Goal: Find specific page/section: Find specific page/section

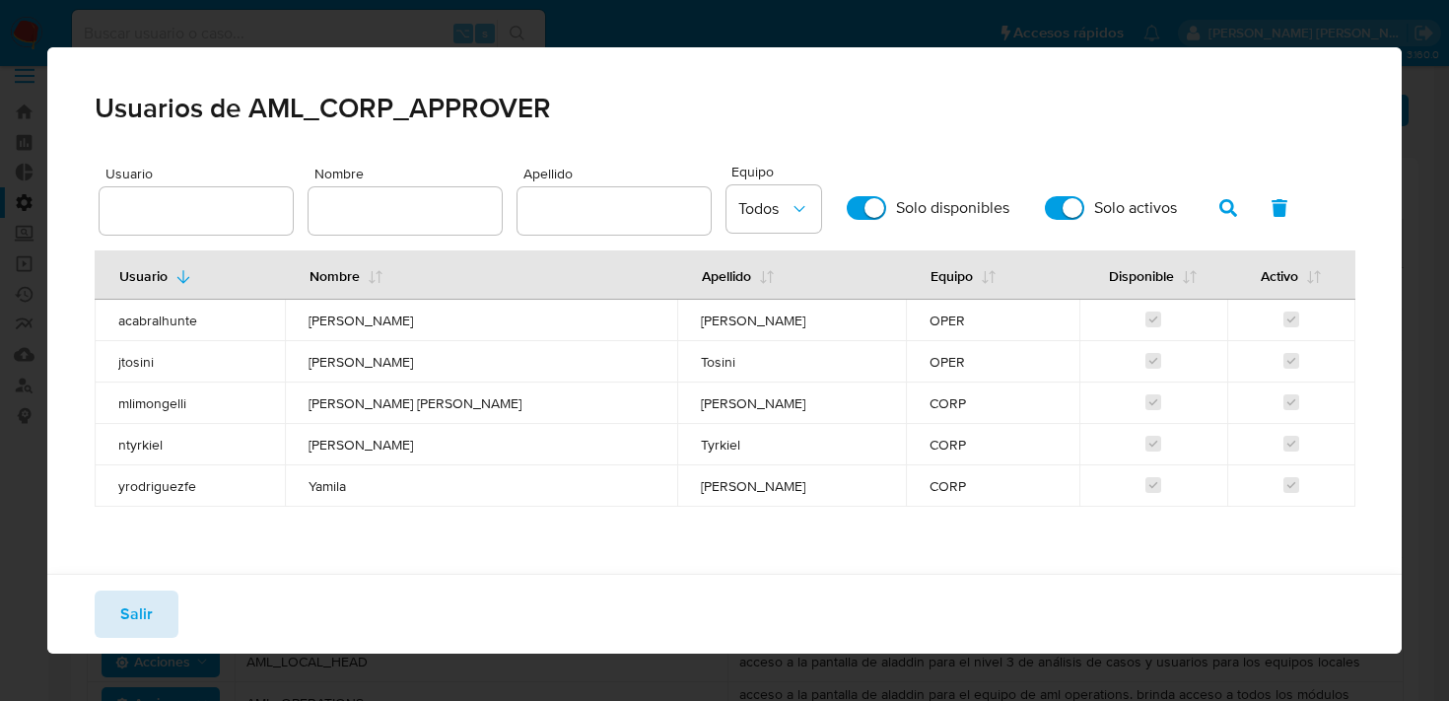
click at [117, 612] on button "Salir" at bounding box center [137, 613] width 84 height 47
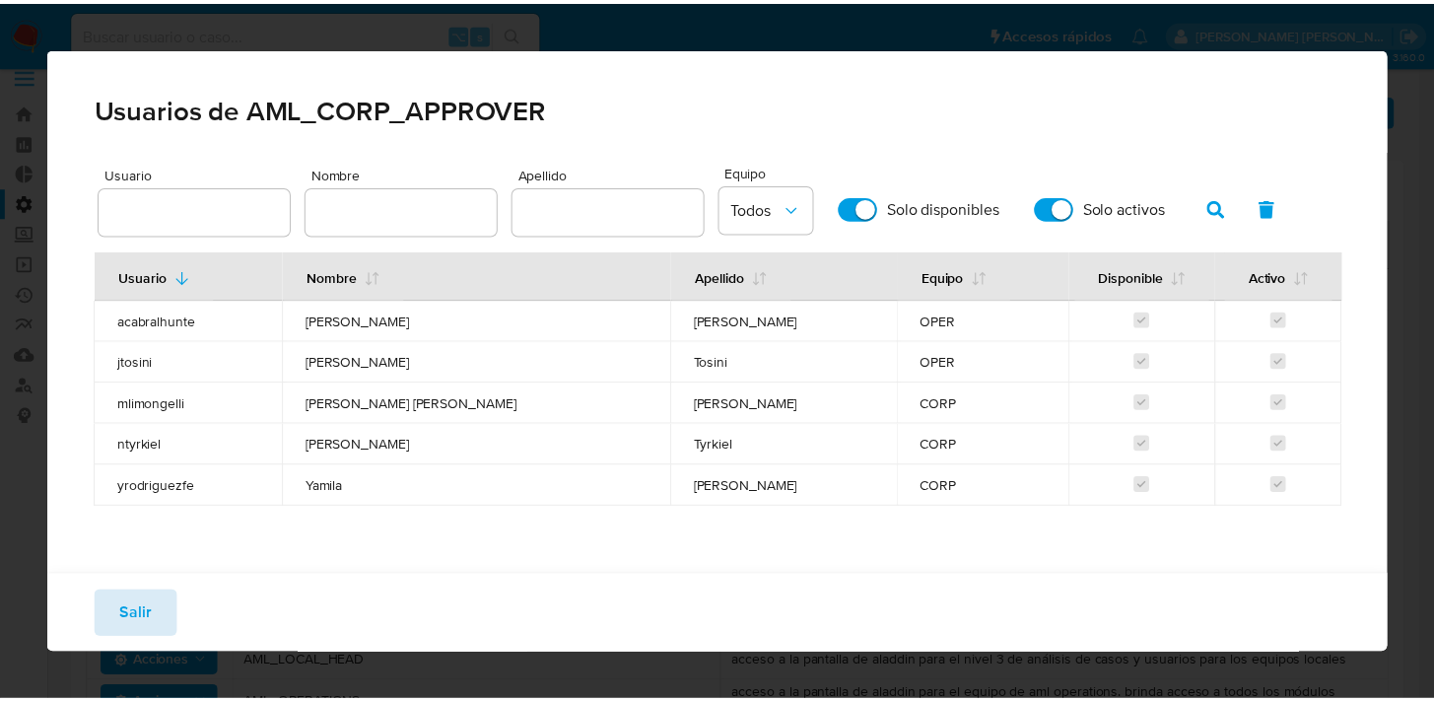
scroll to position [21, 0]
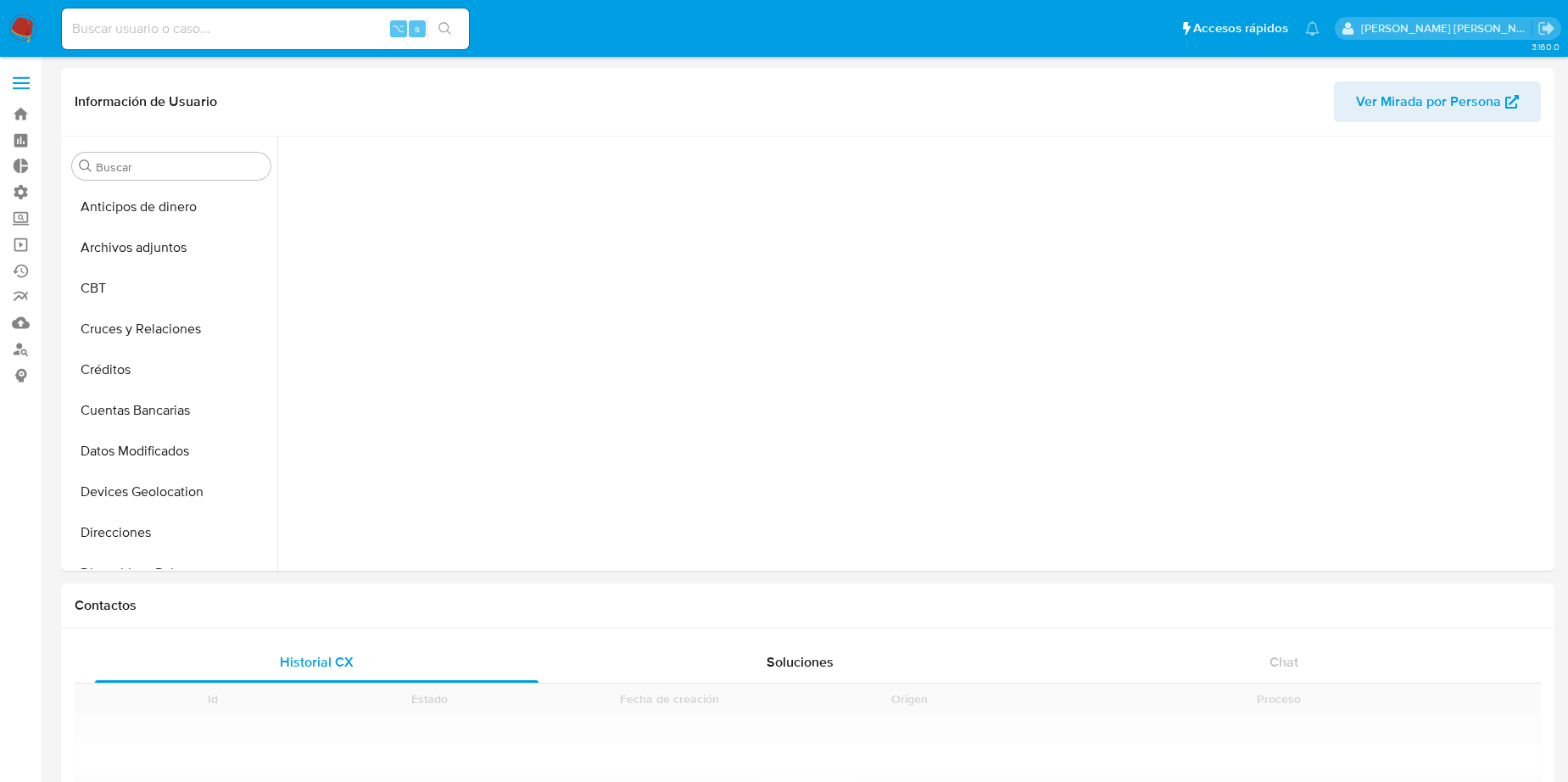
click at [220, 29] on input at bounding box center [265, 29] width 407 height 22
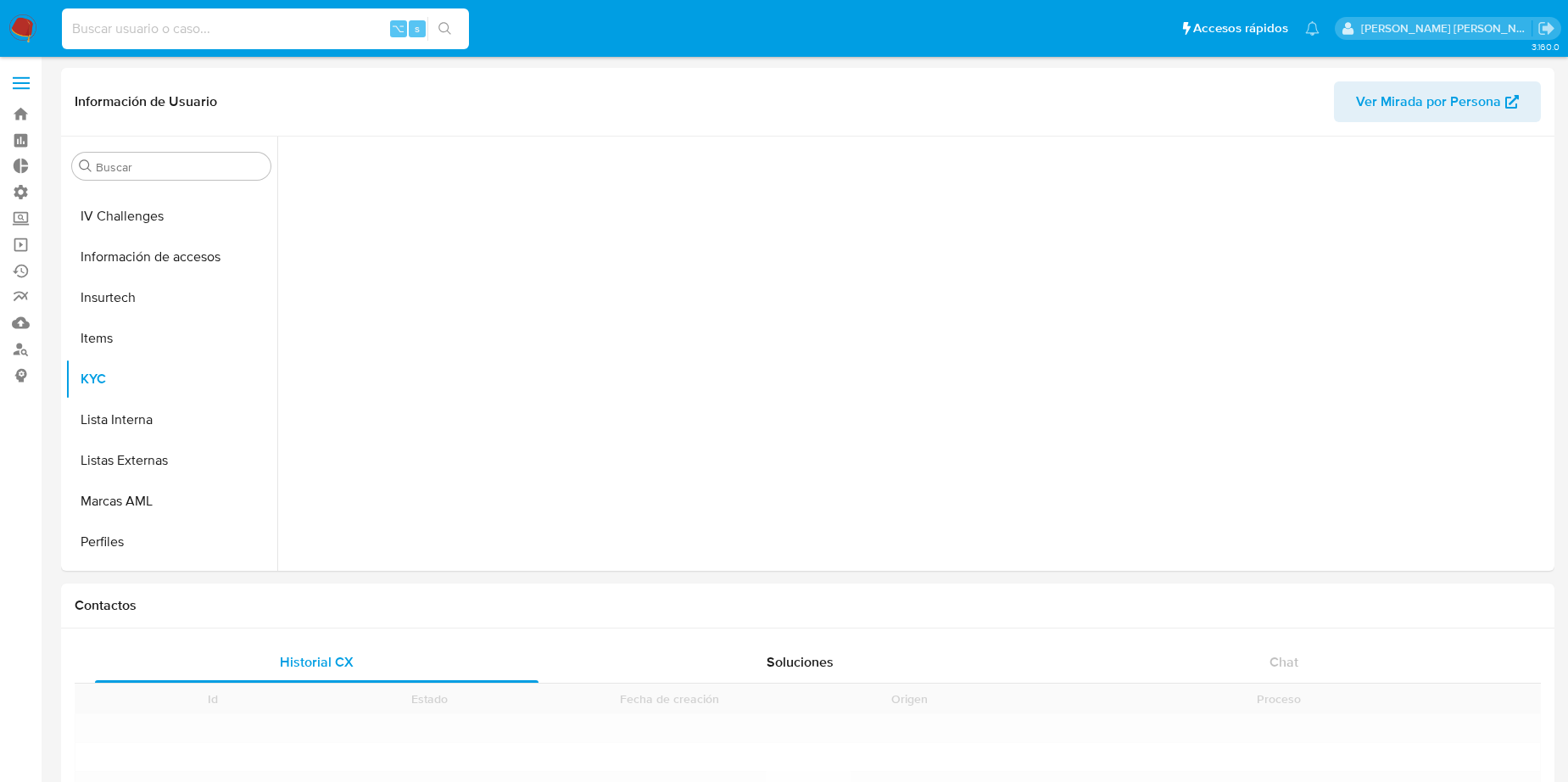
paste input "SQjOB6GrV3eEcrxXVbccNmI8"
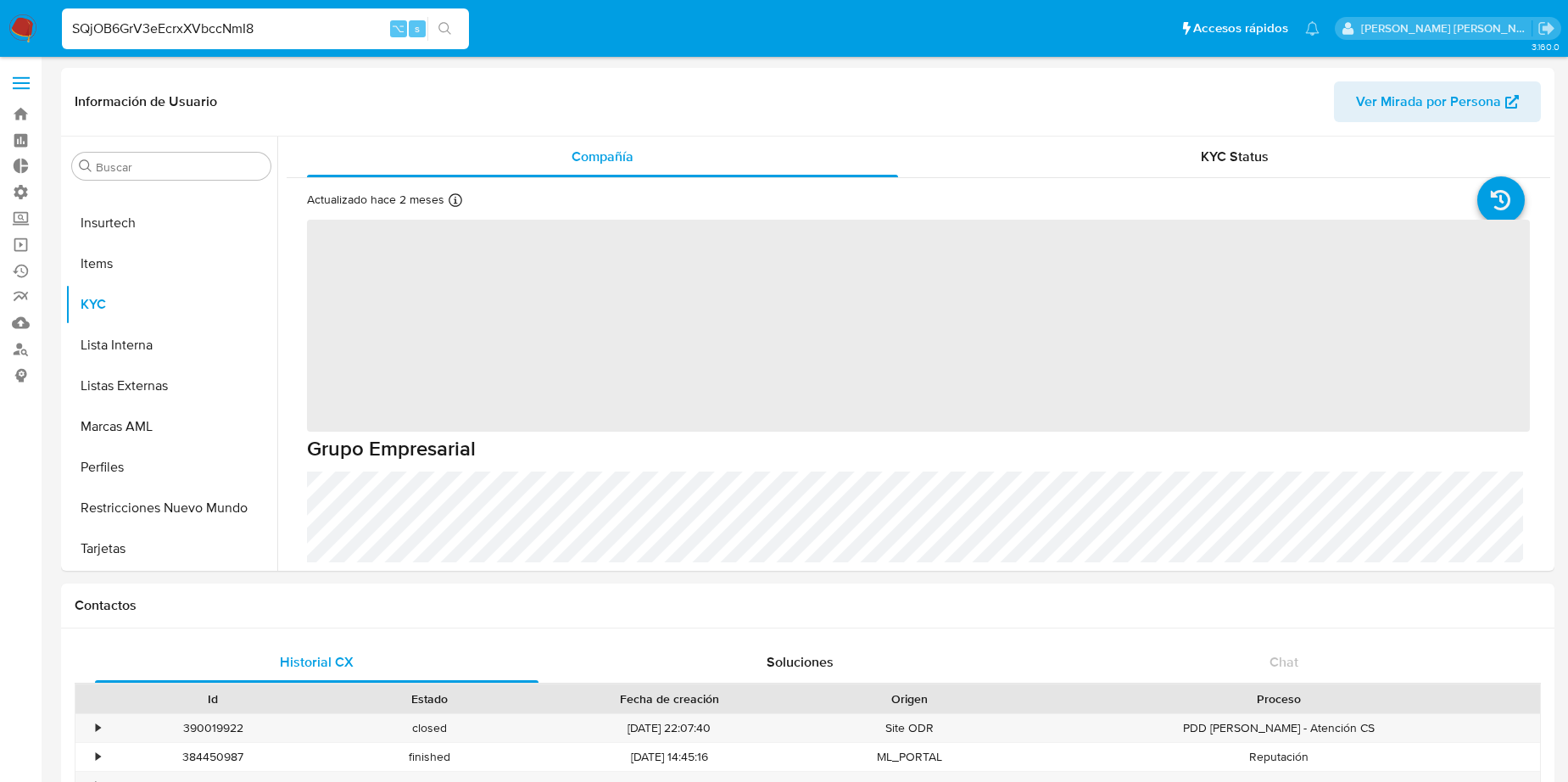
type input "SQjOB6GrV3eEcrxXVbccNmI8"
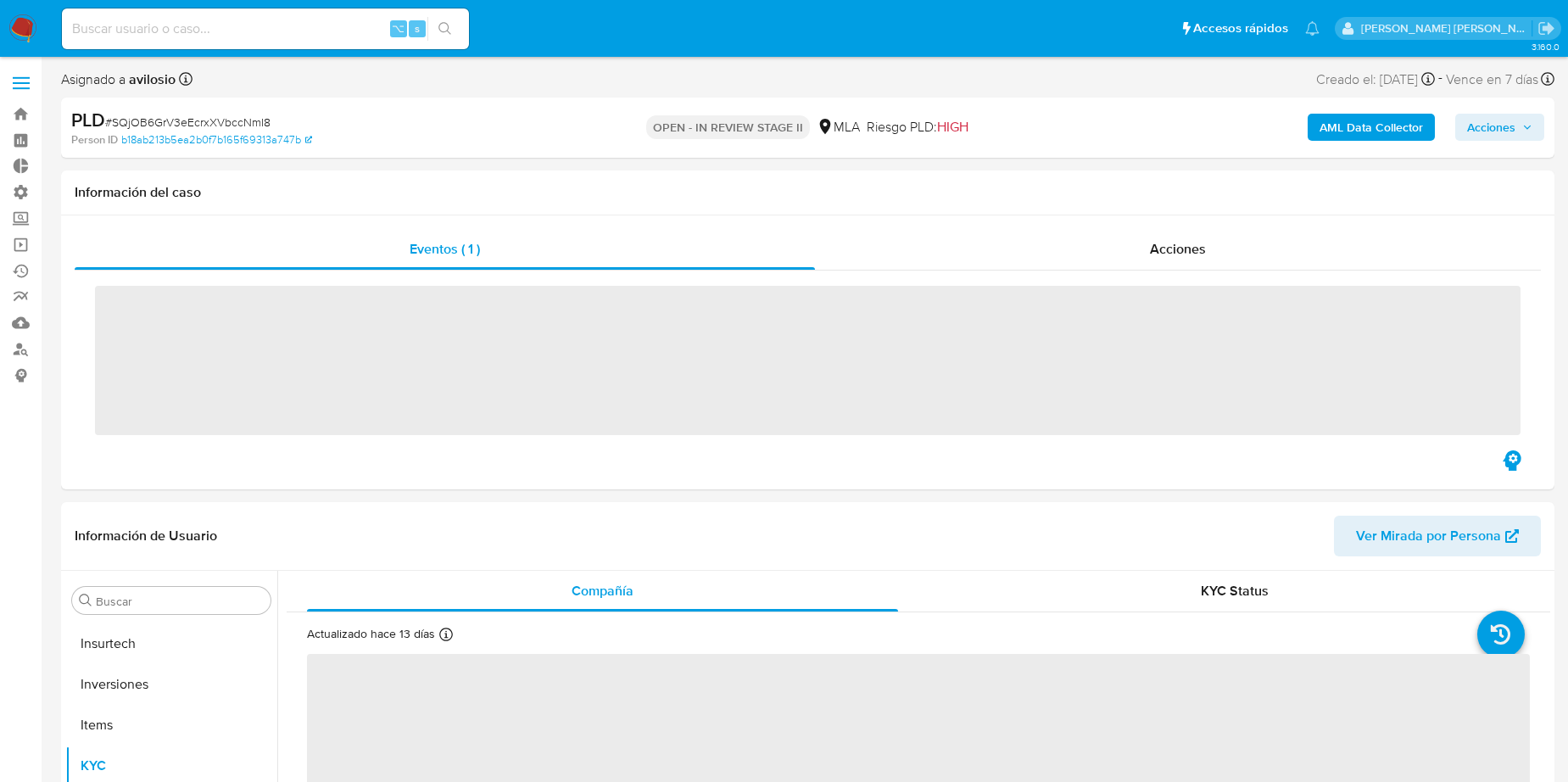
scroll to position [797, 0]
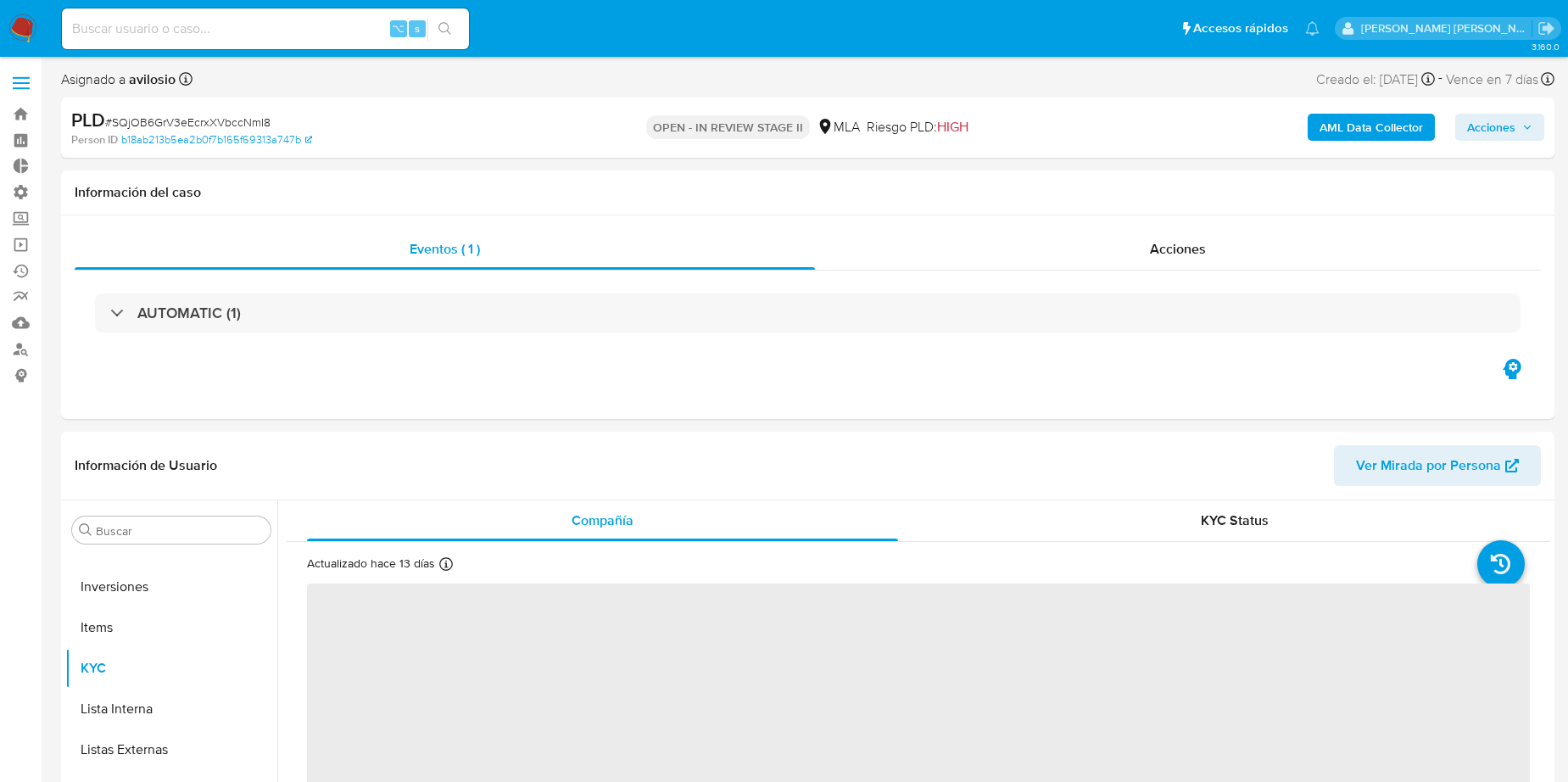
select select "10"
